Goal: Transaction & Acquisition: Book appointment/travel/reservation

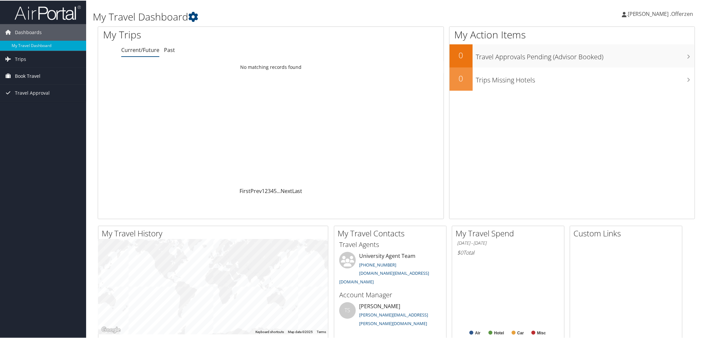
click at [36, 72] on span "Book Travel" at bounding box center [28, 75] width 26 height 17
click at [56, 105] on link "Book/Manage Online Trips" at bounding box center [43, 109] width 86 height 10
click at [41, 108] on link "Book/Manage Online Trips" at bounding box center [43, 109] width 86 height 10
click at [34, 107] on link "Book/Manage Online Trips" at bounding box center [43, 109] width 86 height 10
click at [676, 14] on span ".[PERSON_NAME] .Offerzen" at bounding box center [659, 13] width 67 height 7
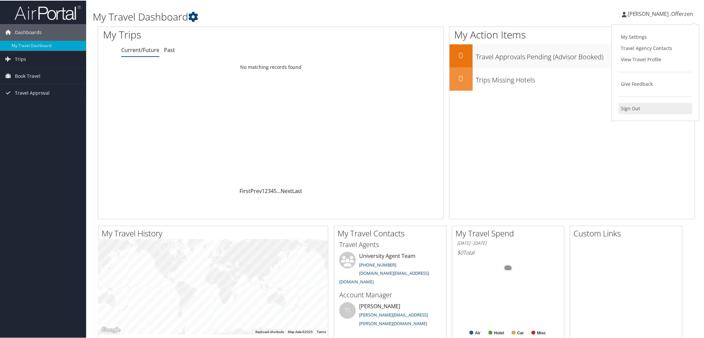
click at [633, 107] on link "Sign Out" at bounding box center [656, 107] width 74 height 11
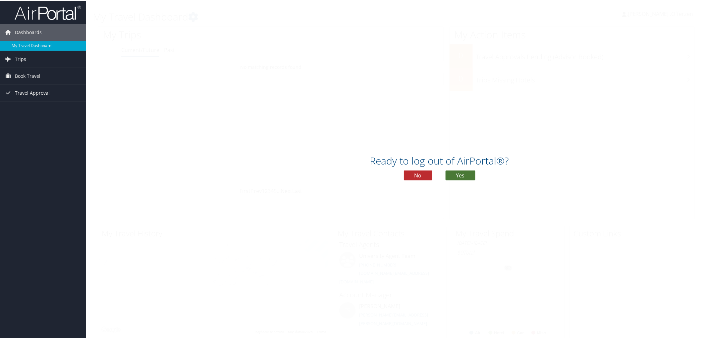
click at [460, 176] on button "Yes" at bounding box center [461, 175] width 30 height 10
